Goal: Task Accomplishment & Management: Manage account settings

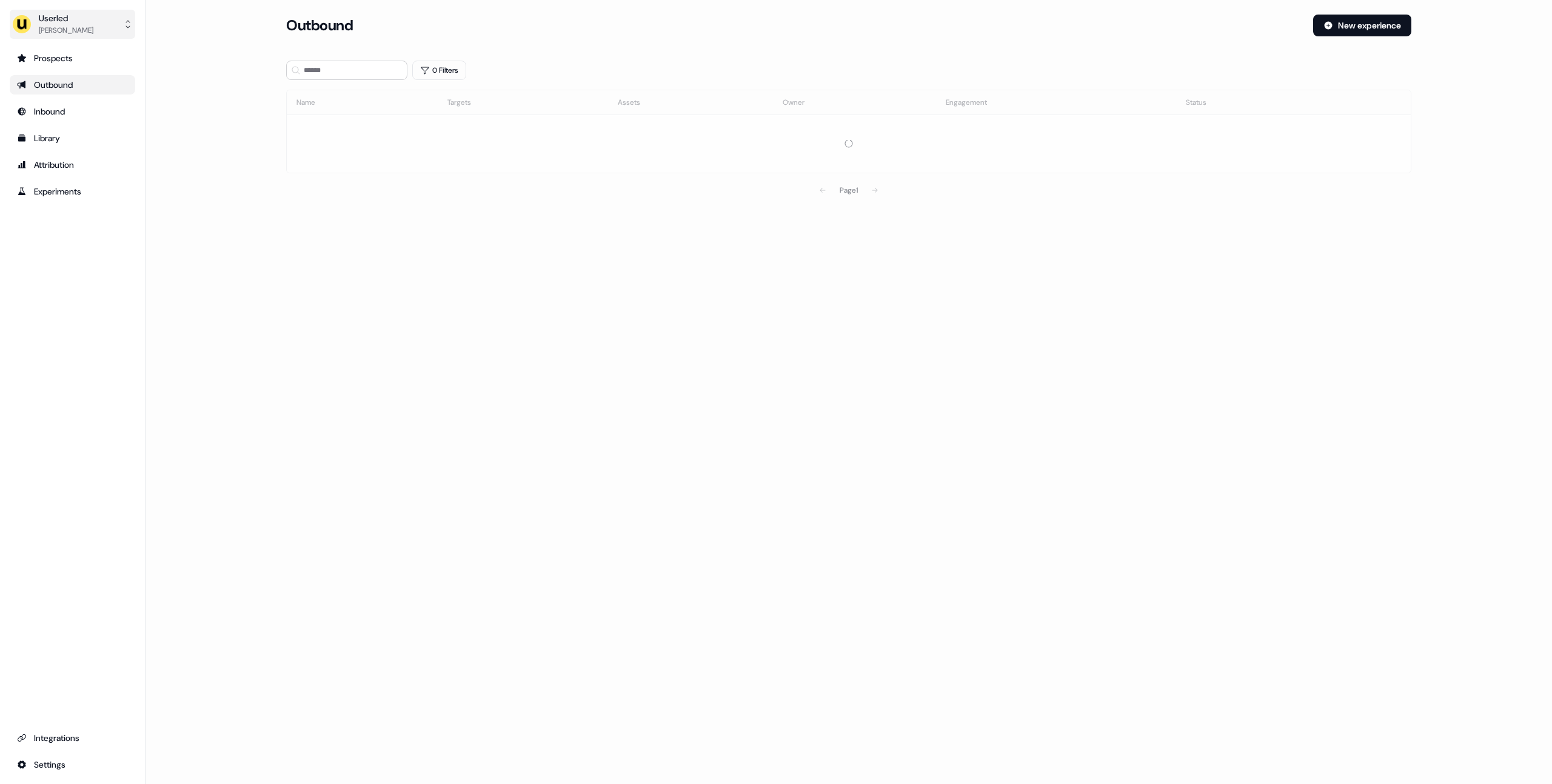
click at [62, 37] on button "Userled [PERSON_NAME]" at bounding box center [73, 25] width 125 height 29
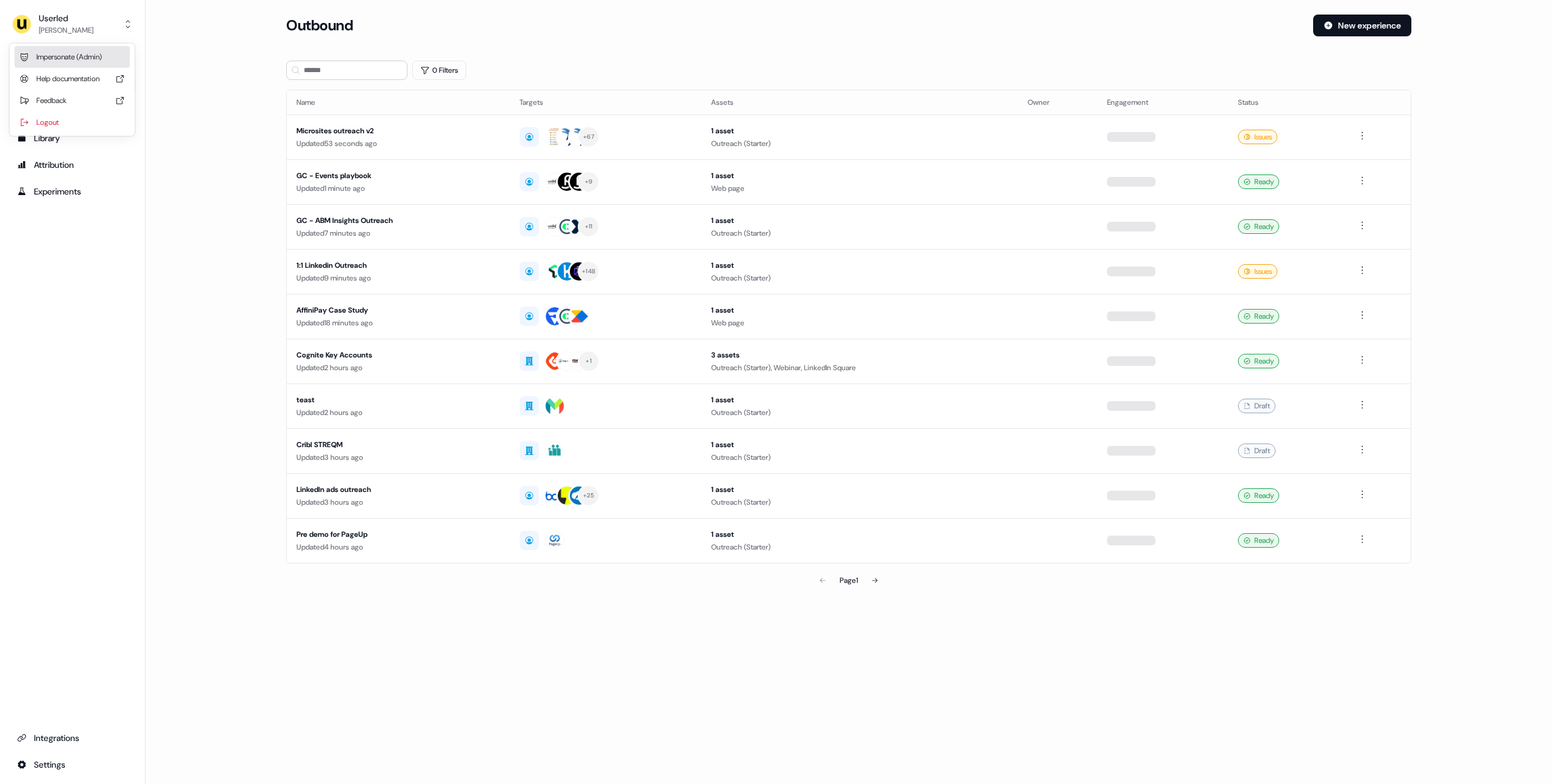
click at [67, 52] on div "Impersonate (Admin)" at bounding box center [72, 57] width 115 height 22
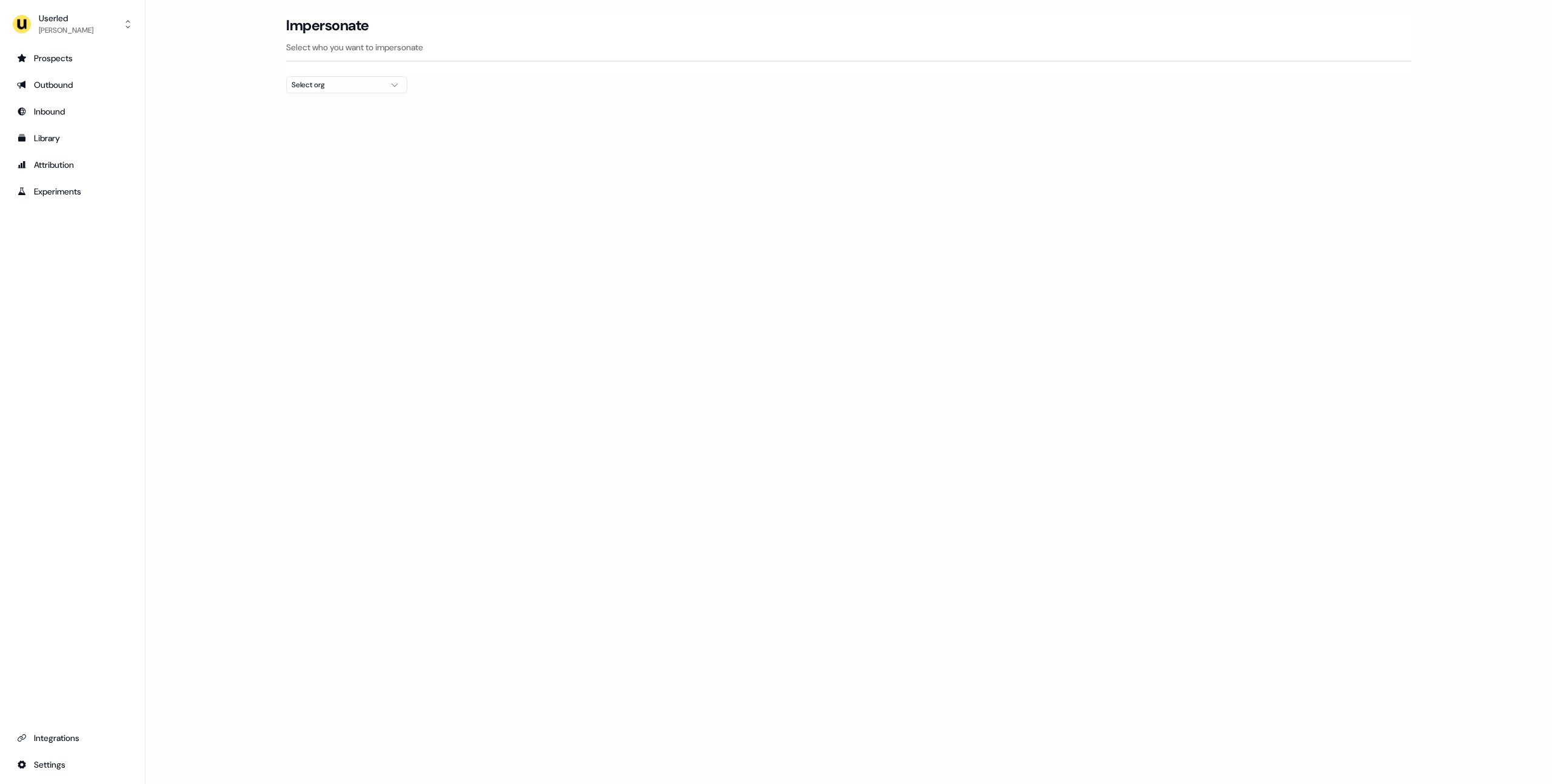
click at [310, 89] on div "Select org" at bounding box center [337, 85] width 91 height 12
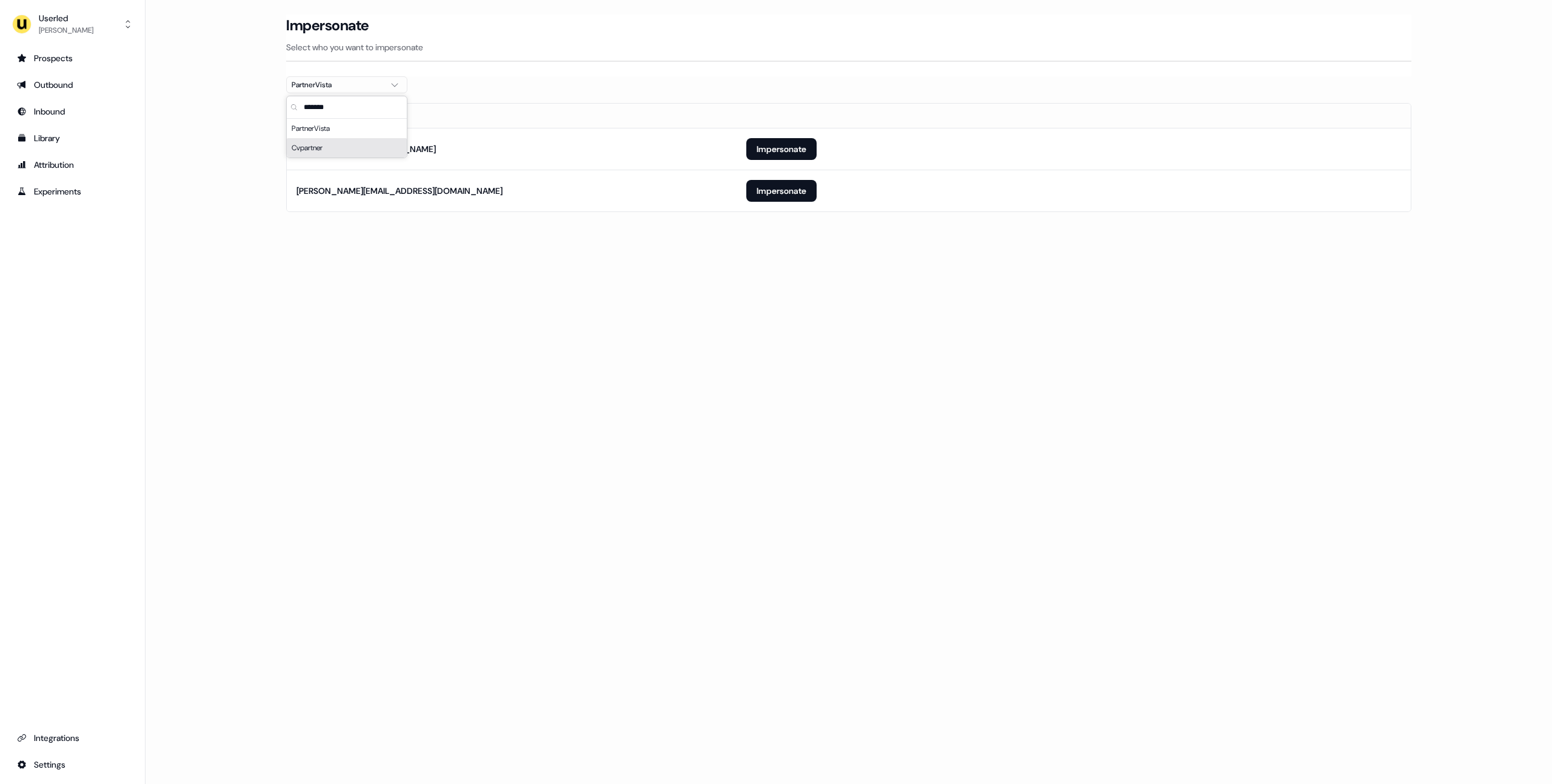
type input "*******"
click at [516, 328] on div "Loading... Impersonate Select who you want to impersonate PartnerVista Email [E…" at bounding box center [848, 392] width 1406 height 784
click at [794, 153] on button "Impersonate" at bounding box center [781, 149] width 70 height 22
